Goal: Information Seeking & Learning: Learn about a topic

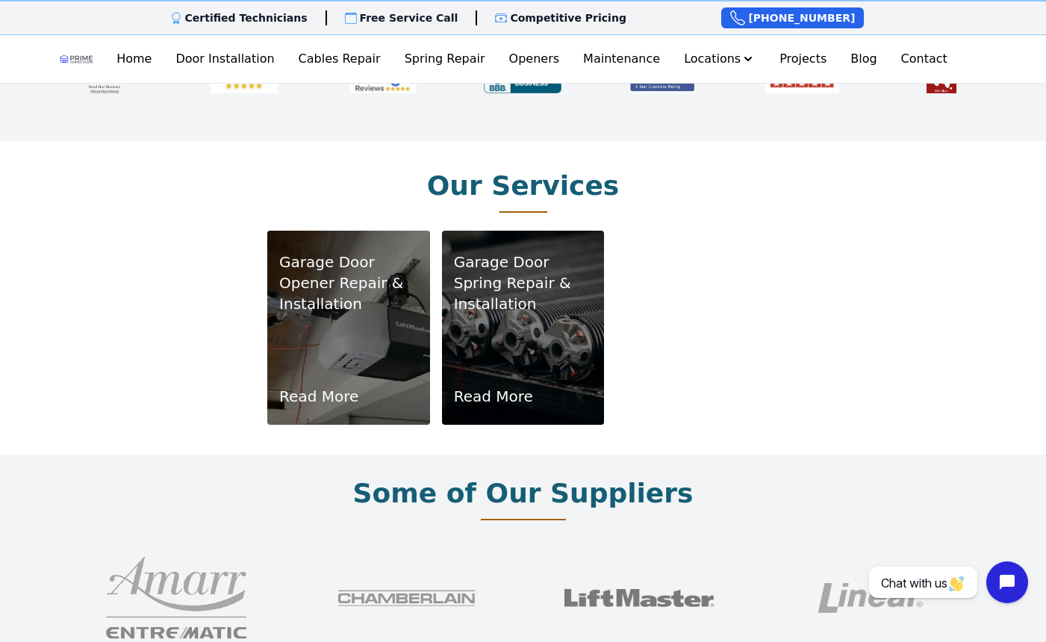
scroll to position [821, 0]
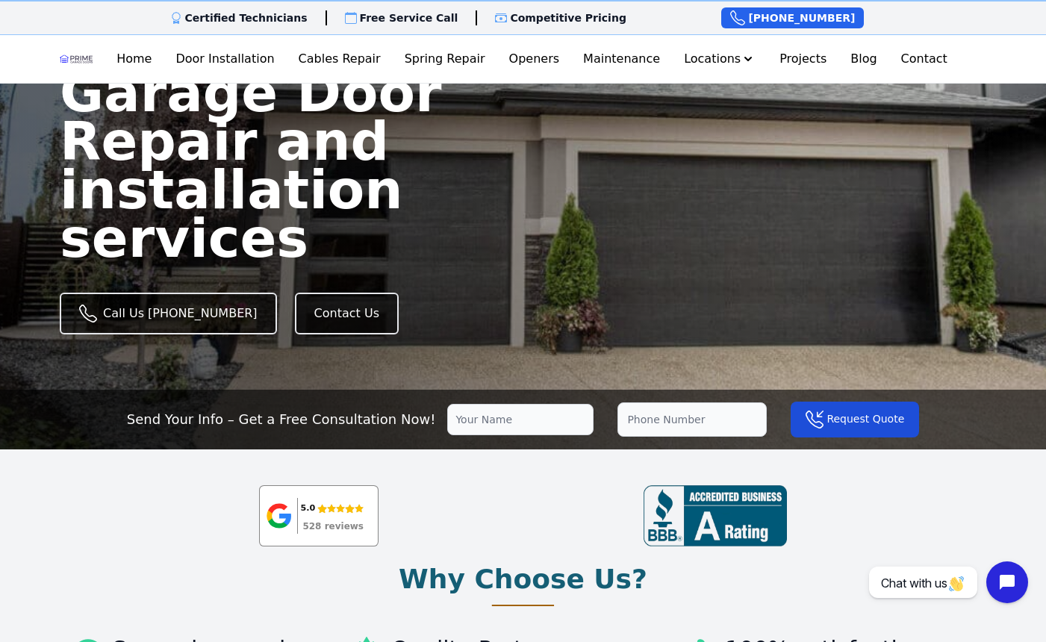
scroll to position [75, 0]
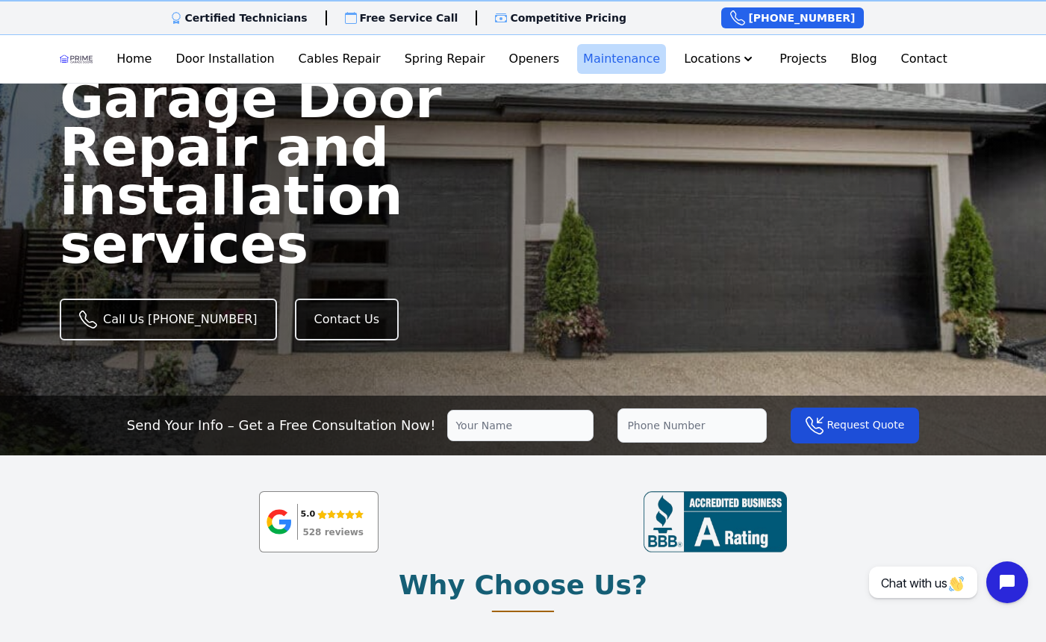
click at [623, 63] on link "Maintenance" at bounding box center [621, 59] width 89 height 30
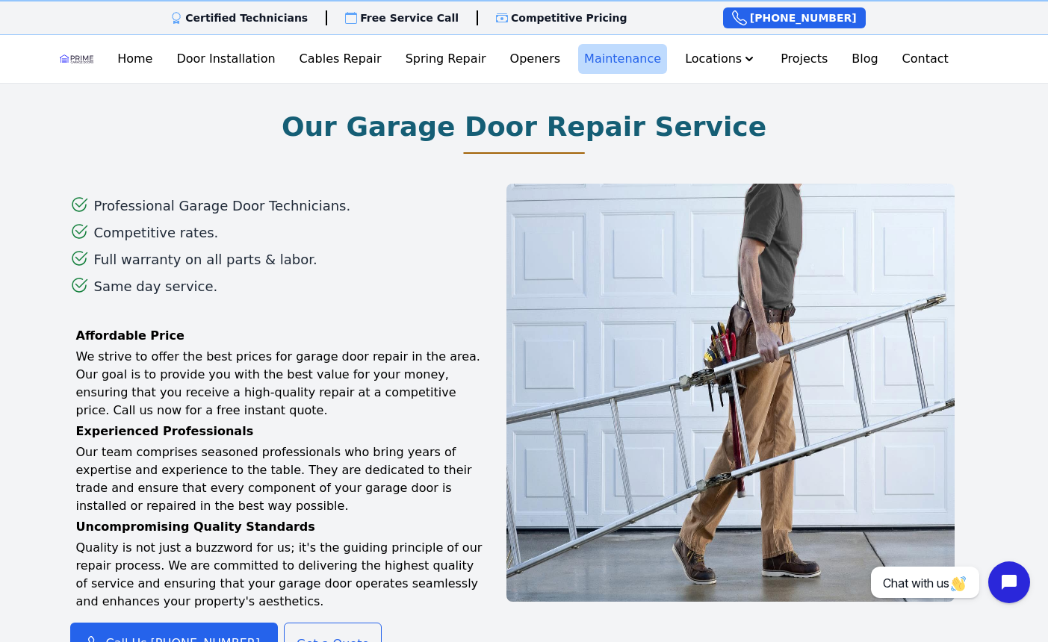
scroll to position [830, 0]
